Goal: Task Accomplishment & Management: Use online tool/utility

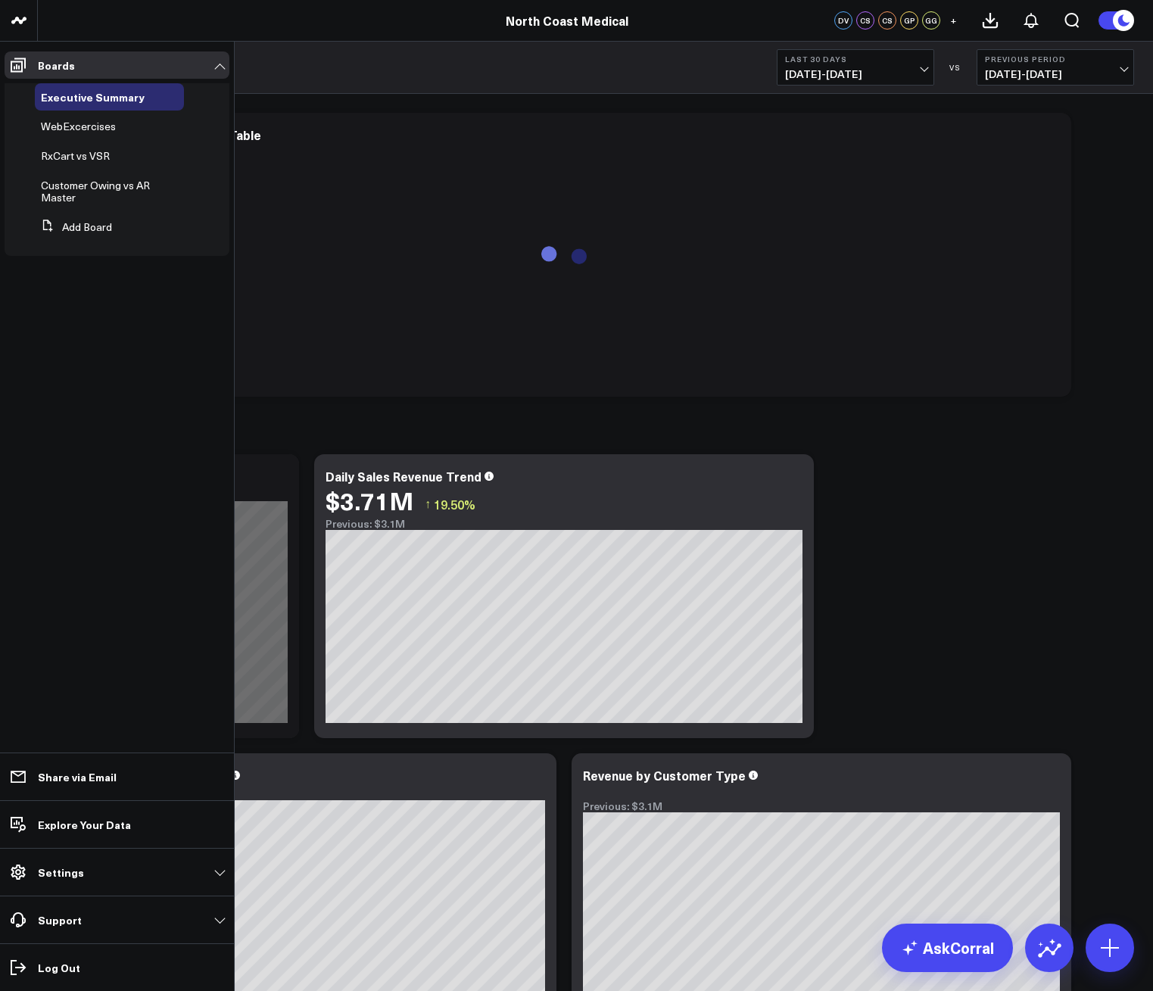
click at [85, 161] on span "RxCart vs VSR" at bounding box center [75, 155] width 69 height 14
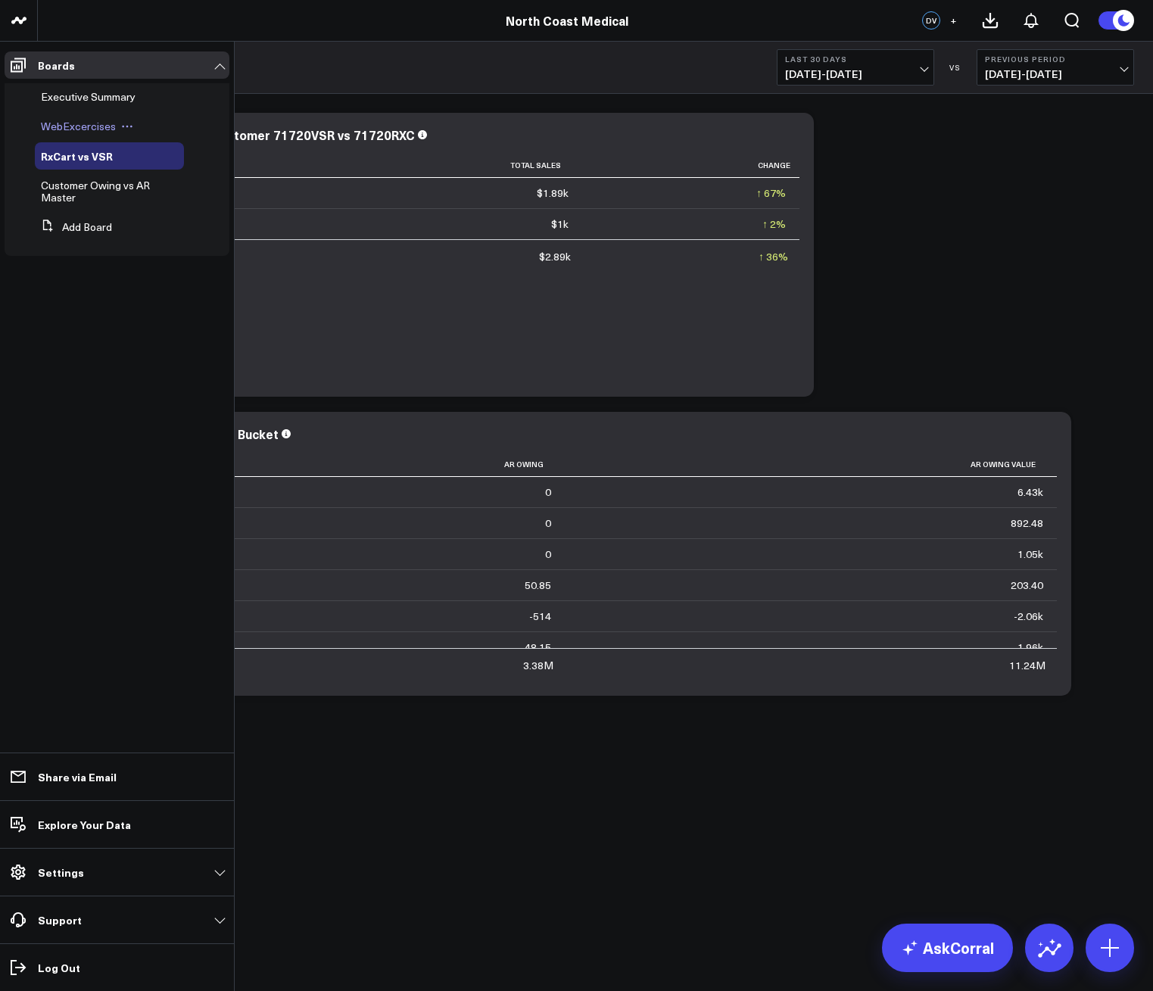
click at [78, 132] on span "WebExcercises" at bounding box center [78, 126] width 75 height 14
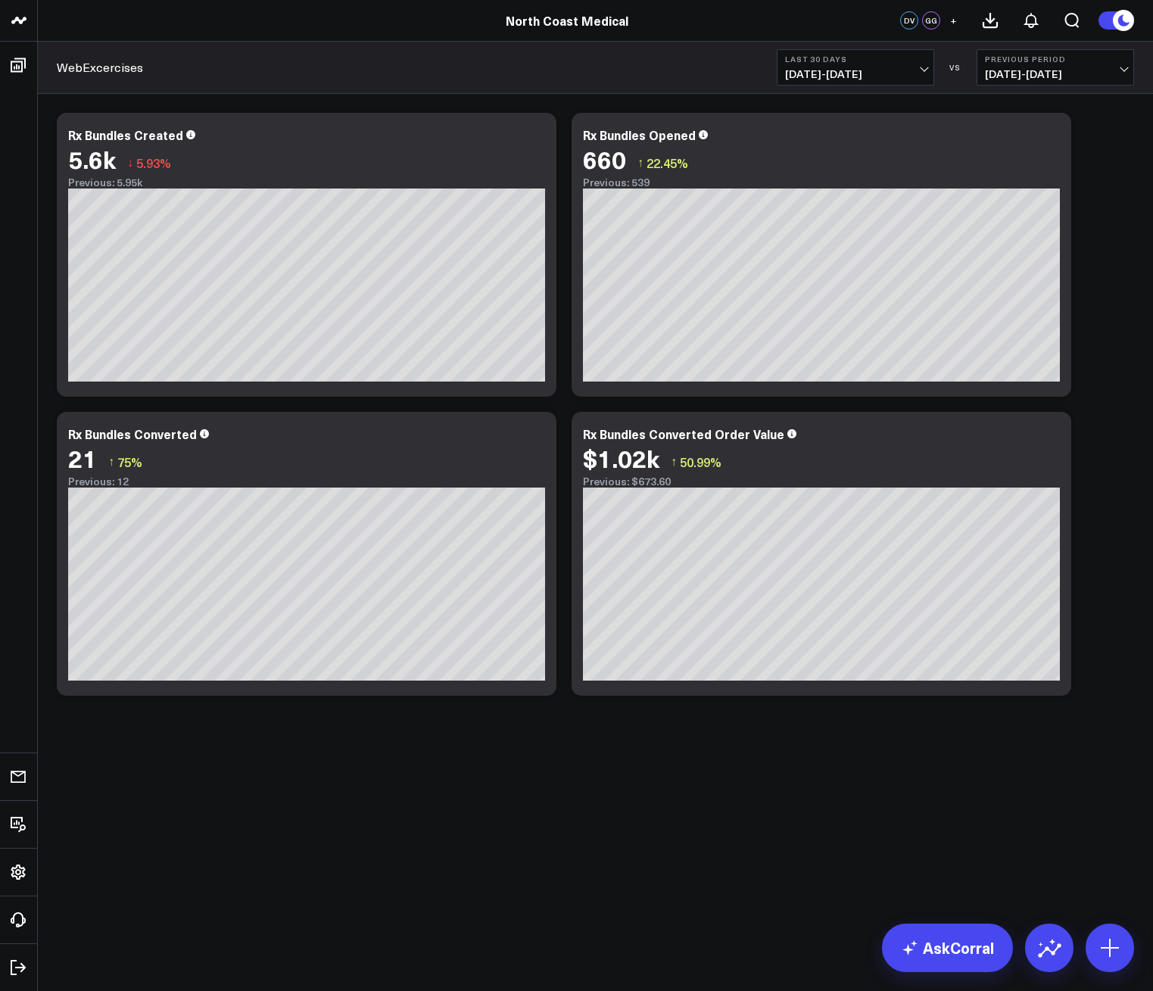
click at [848, 56] on b "Last 30 Days" at bounding box center [855, 59] width 141 height 9
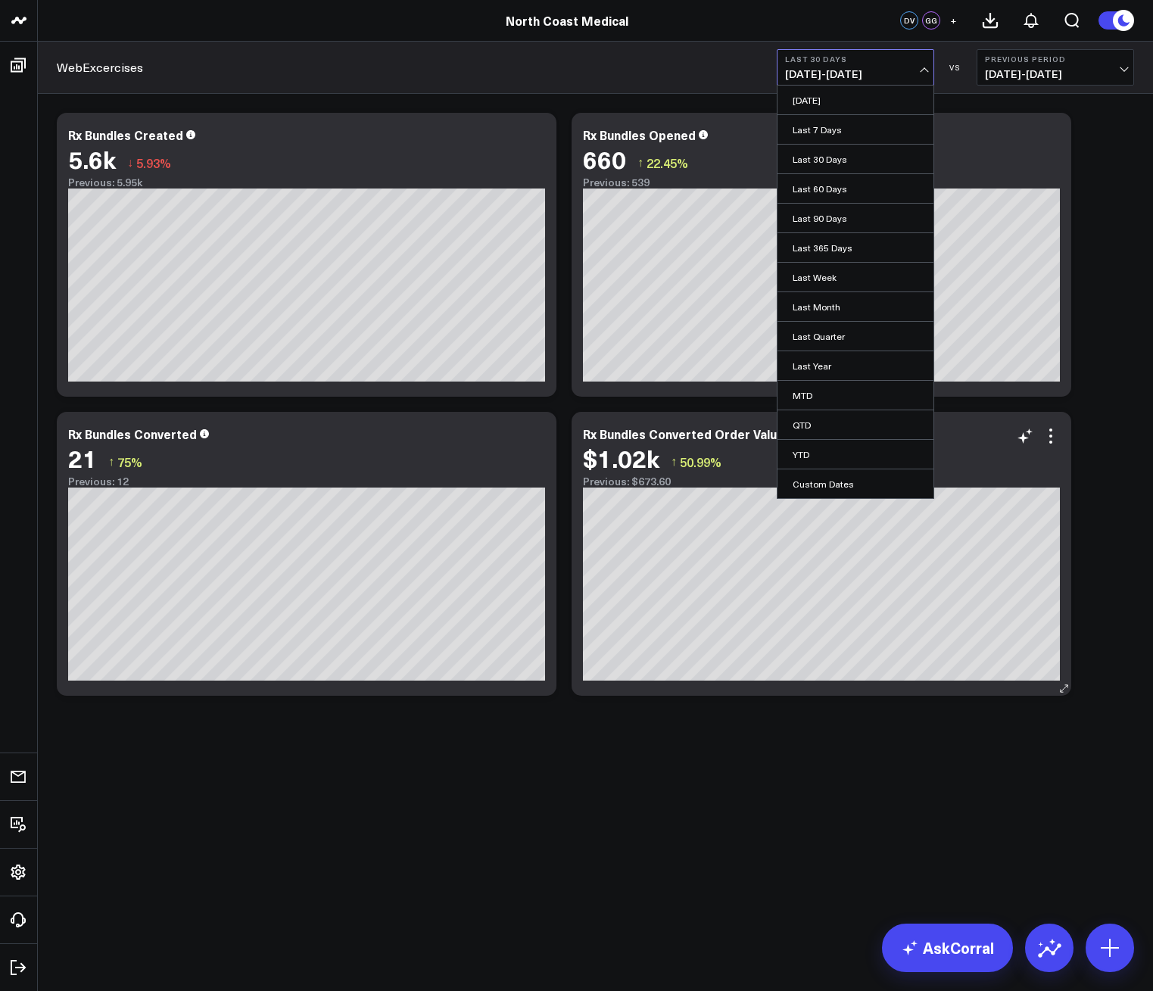
click at [837, 484] on link "Custom Dates" at bounding box center [856, 483] width 156 height 29
select select "8"
select select "2025"
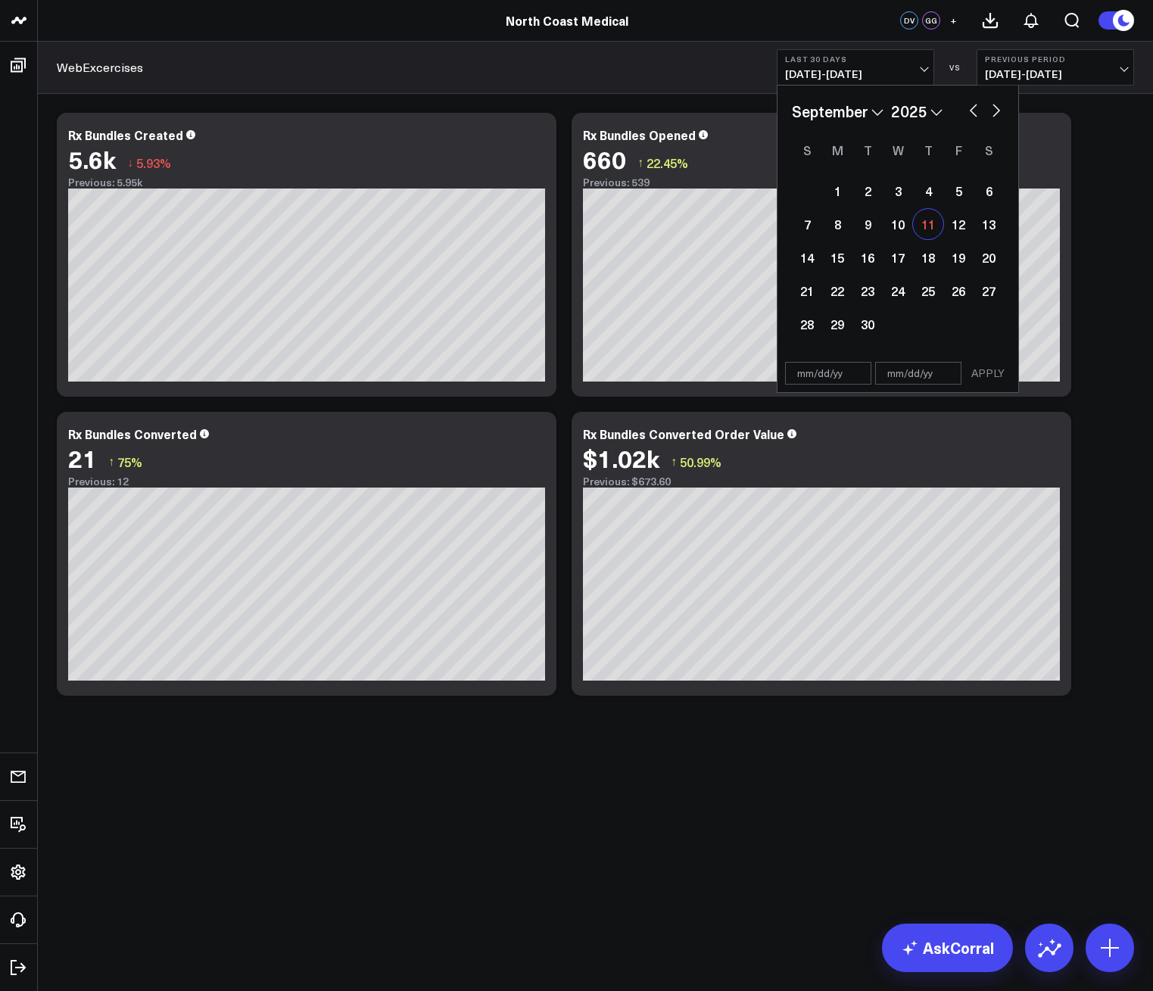
click at [928, 220] on div "11" at bounding box center [928, 224] width 30 height 30
type input "[DATE]"
select select "8"
select select "2025"
click at [929, 224] on div "11" at bounding box center [928, 224] width 30 height 30
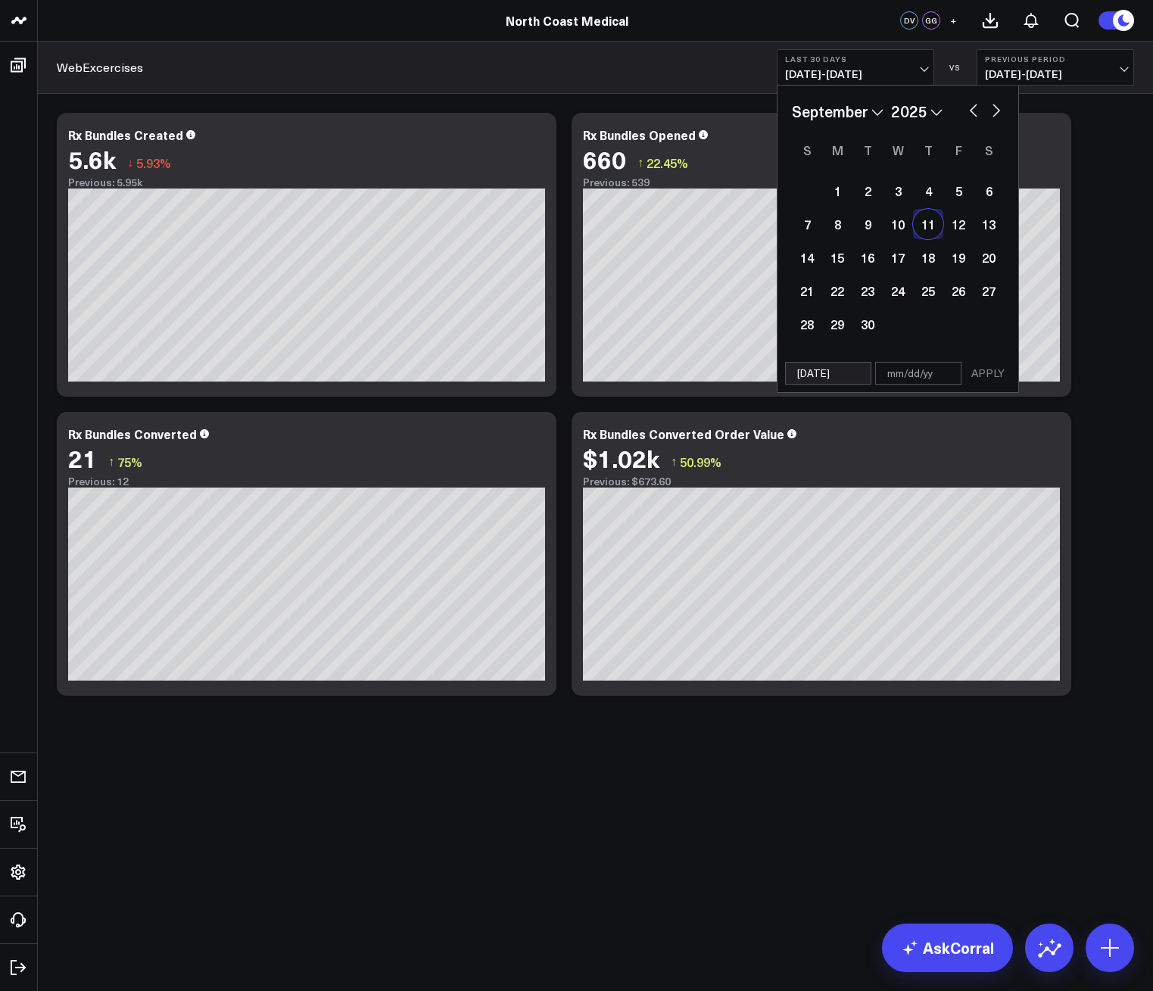
type input "[DATE]"
select select "8"
select select "2025"
click at [987, 360] on div "[DATE] [DATE] APPLY" at bounding box center [898, 373] width 242 height 39
select select "8"
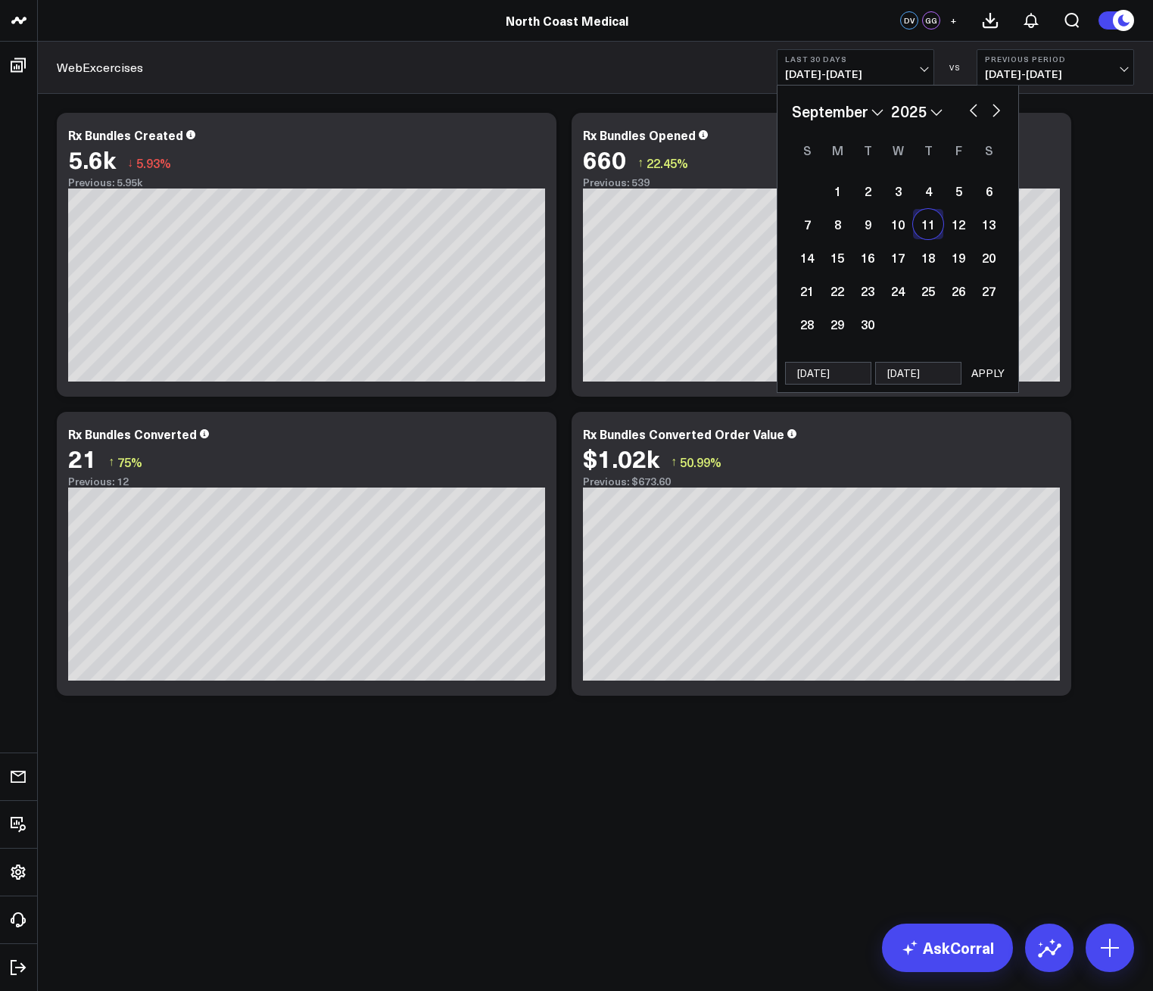
select select "2025"
click at [987, 366] on button "APPLY" at bounding box center [987, 373] width 45 height 23
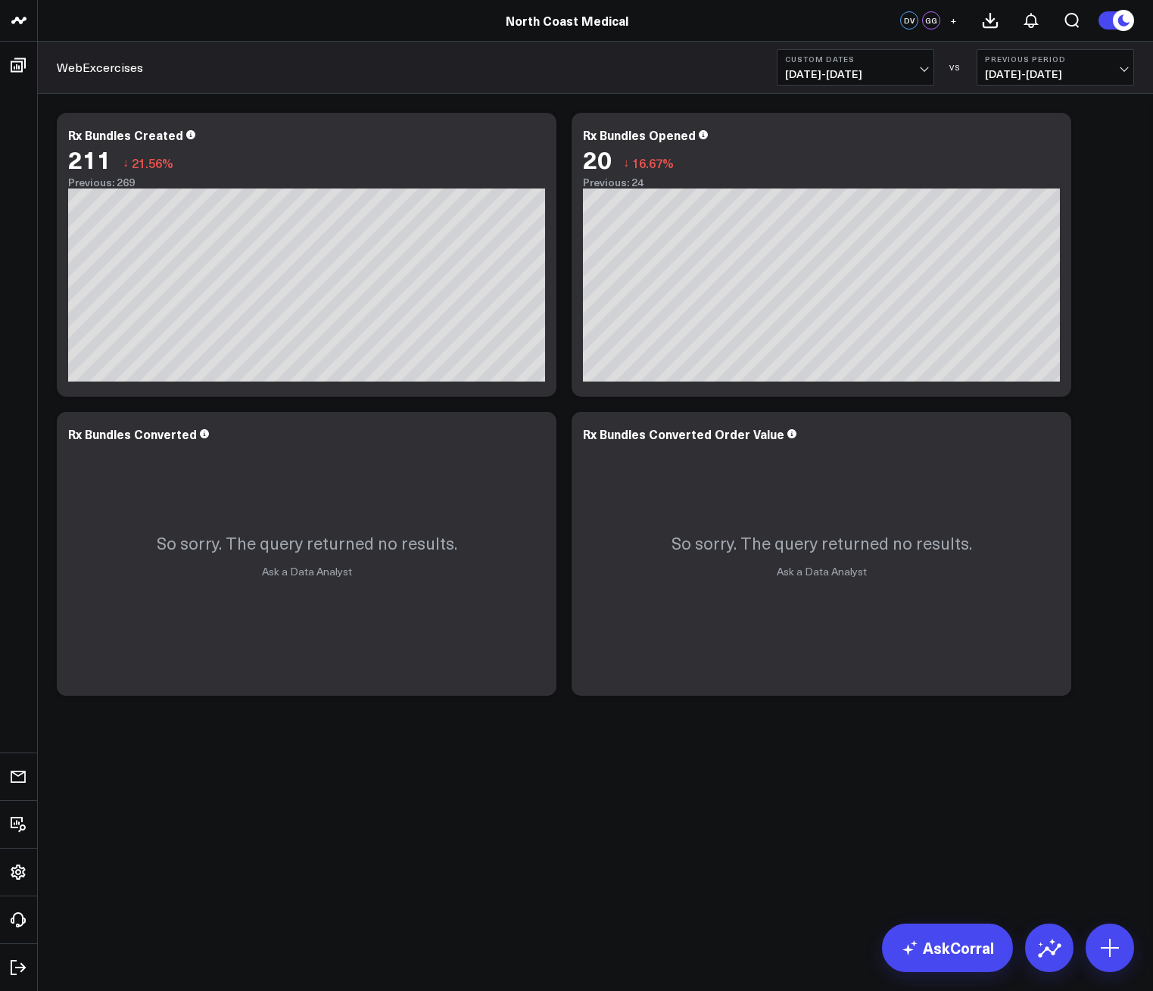
click at [798, 70] on span "[DATE] - [DATE]" at bounding box center [855, 74] width 141 height 12
